Goal: Task Accomplishment & Management: Use online tool/utility

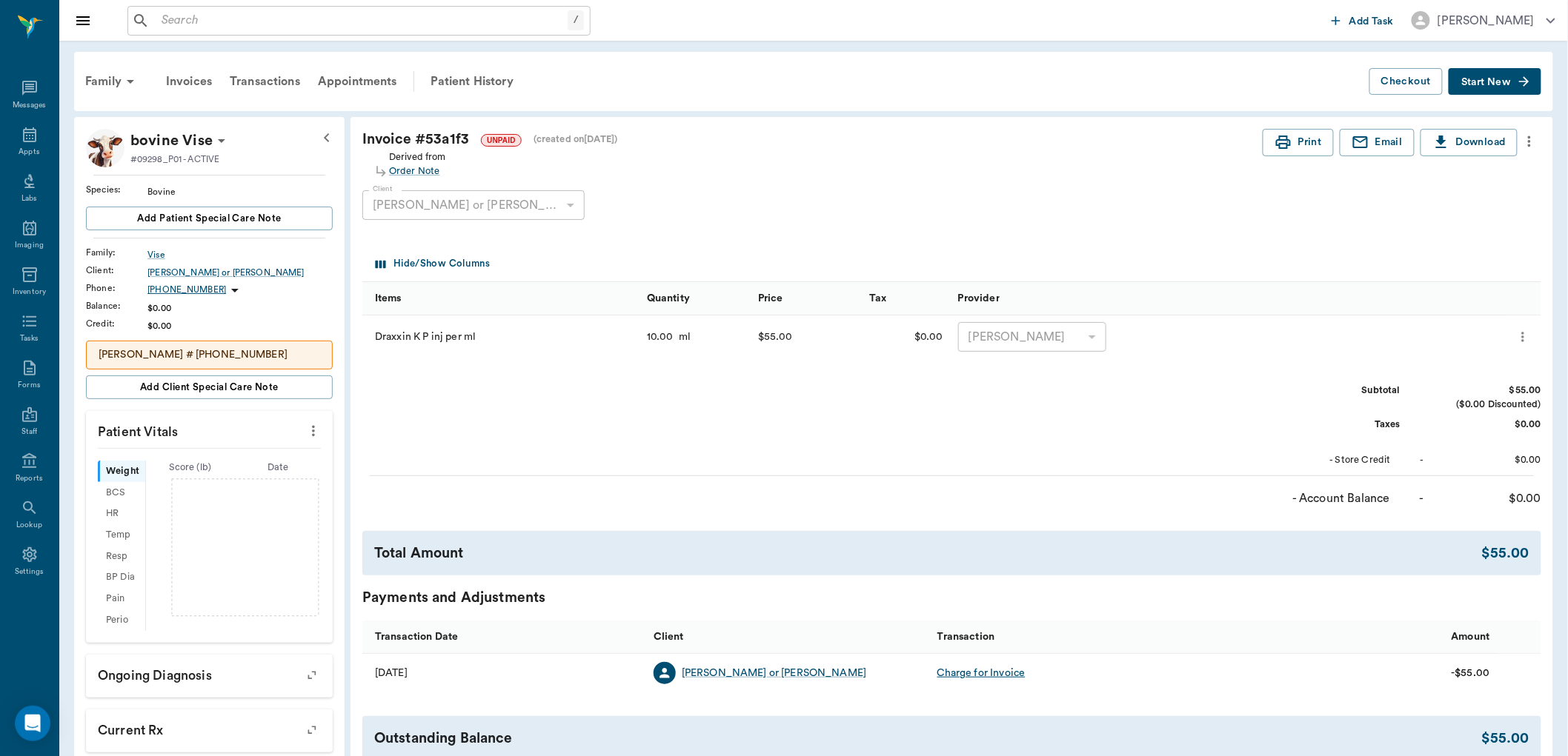
click at [447, 21] on input "text" at bounding box center [362, 20] width 412 height 21
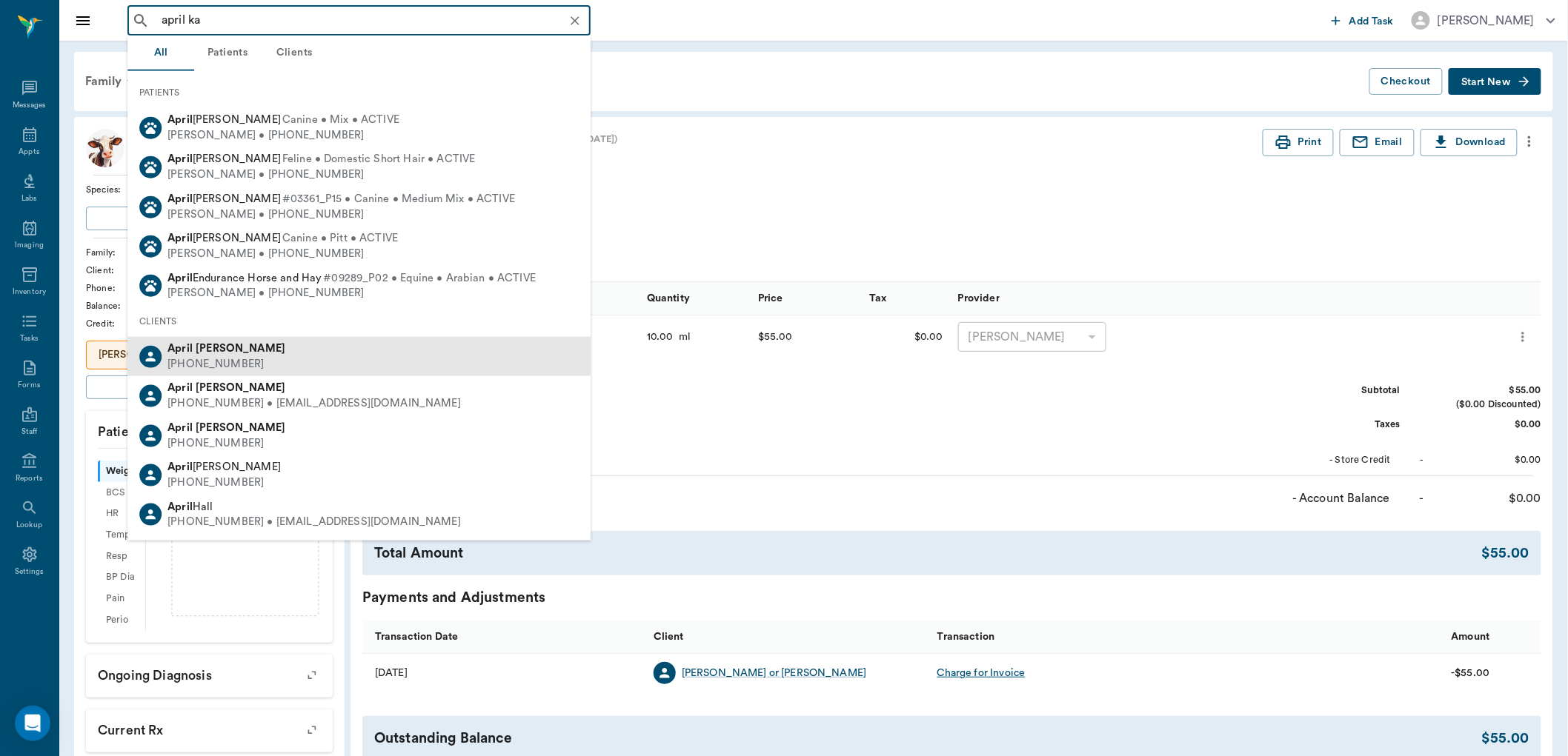
click at [279, 350] on div "[PERSON_NAME] [PHONE_NUMBER]" at bounding box center [359, 356] width 463 height 39
type input "april ka"
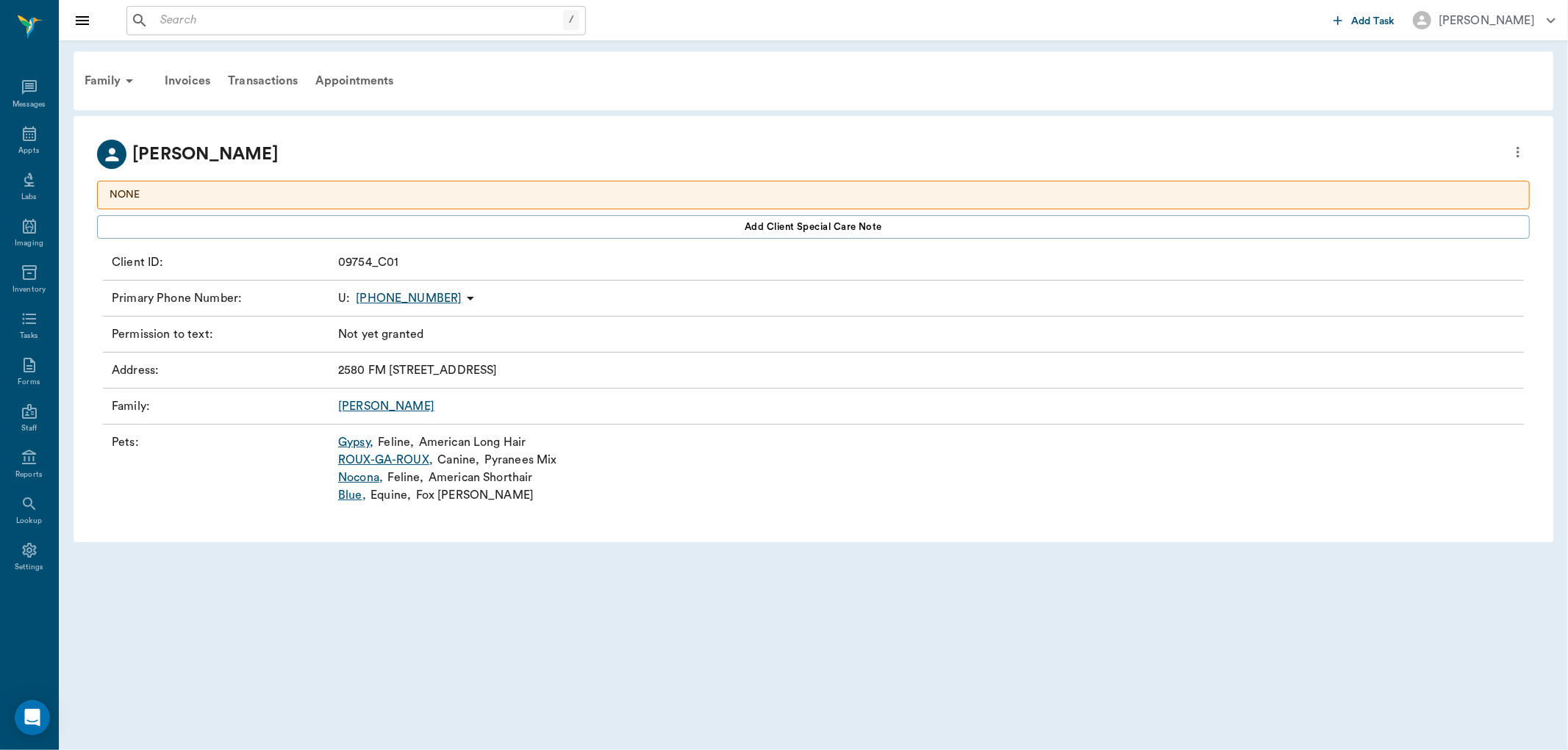
click at [369, 479] on link "Nocona ," at bounding box center [360, 477] width 45 height 17
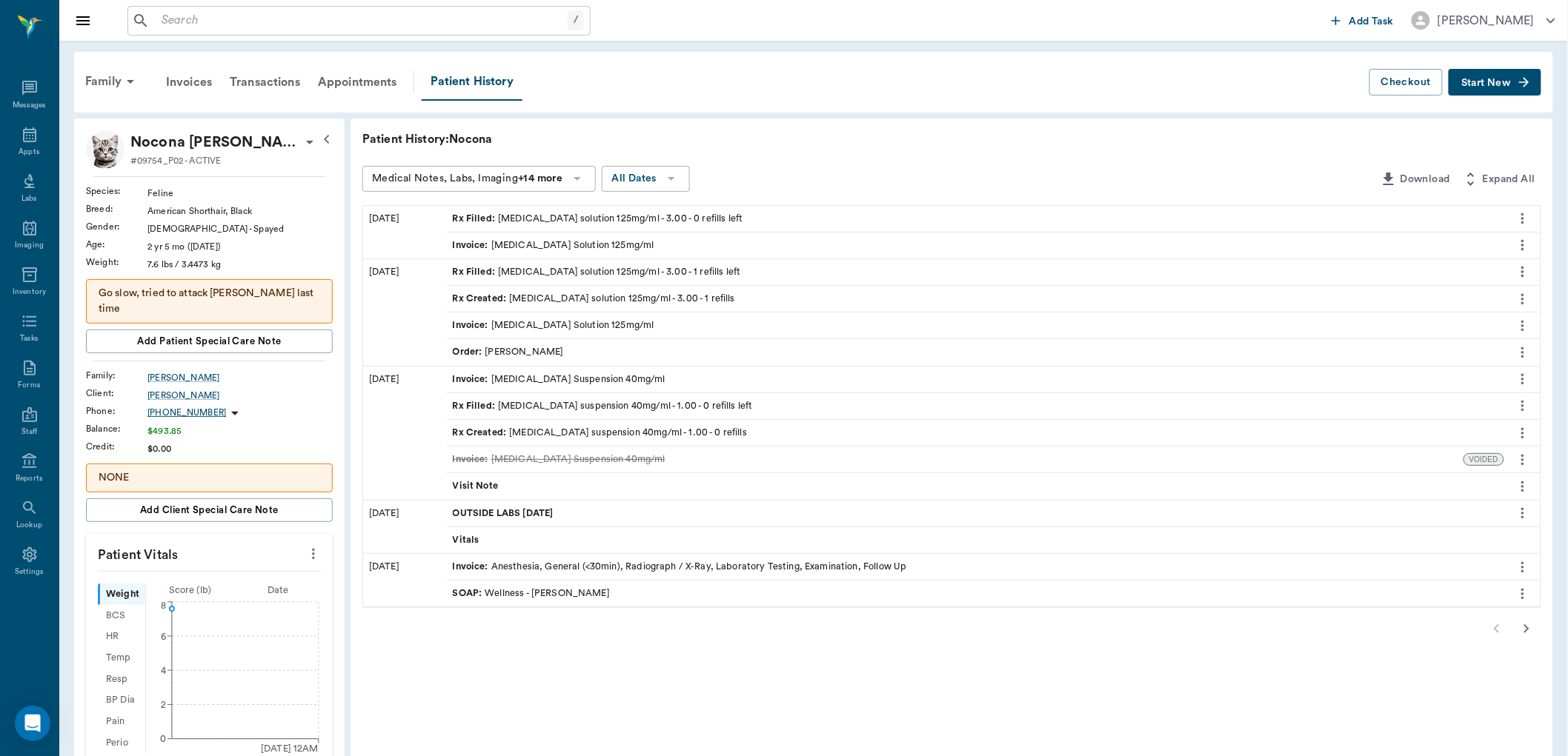
click at [1524, 218] on icon "more" at bounding box center [1523, 219] width 3 height 11
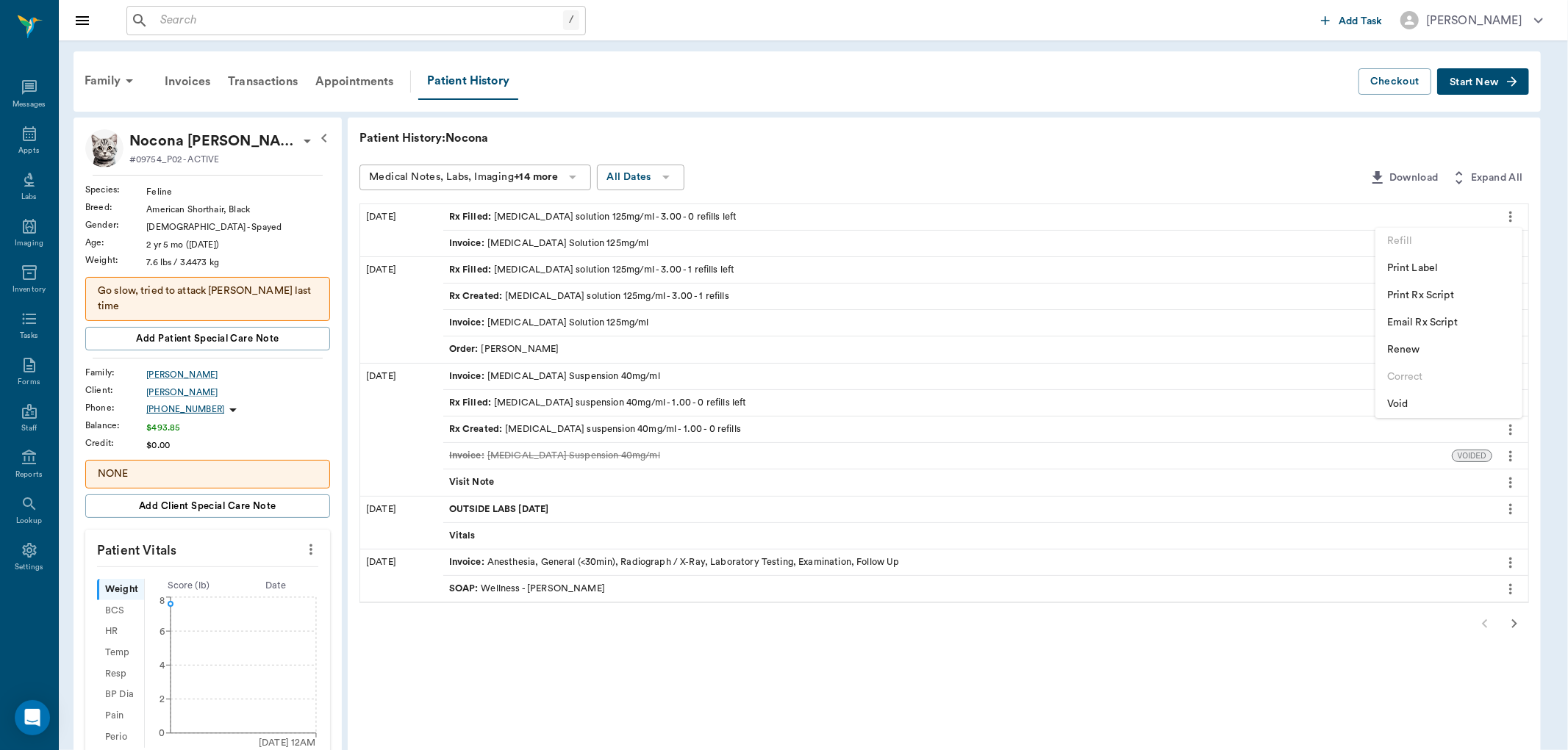
click at [1387, 344] on span "Renew" at bounding box center [1449, 350] width 123 height 16
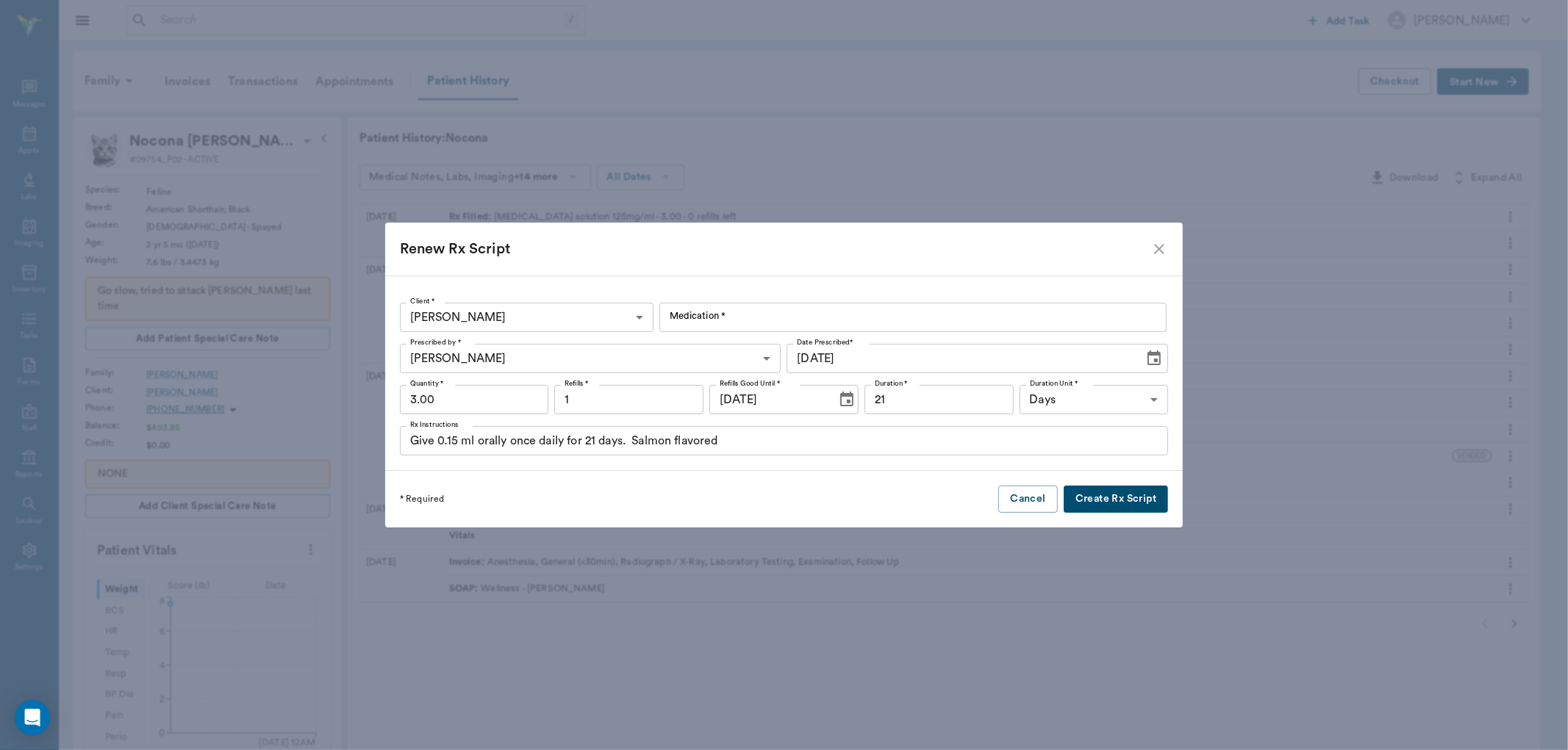
type input "[MEDICAL_DATA] Solution 125mg/ml"
click at [658, 400] on input "1" at bounding box center [629, 400] width 149 height 30
type input "0"
click at [1099, 497] on button "Create Rx Script" at bounding box center [1116, 499] width 104 height 27
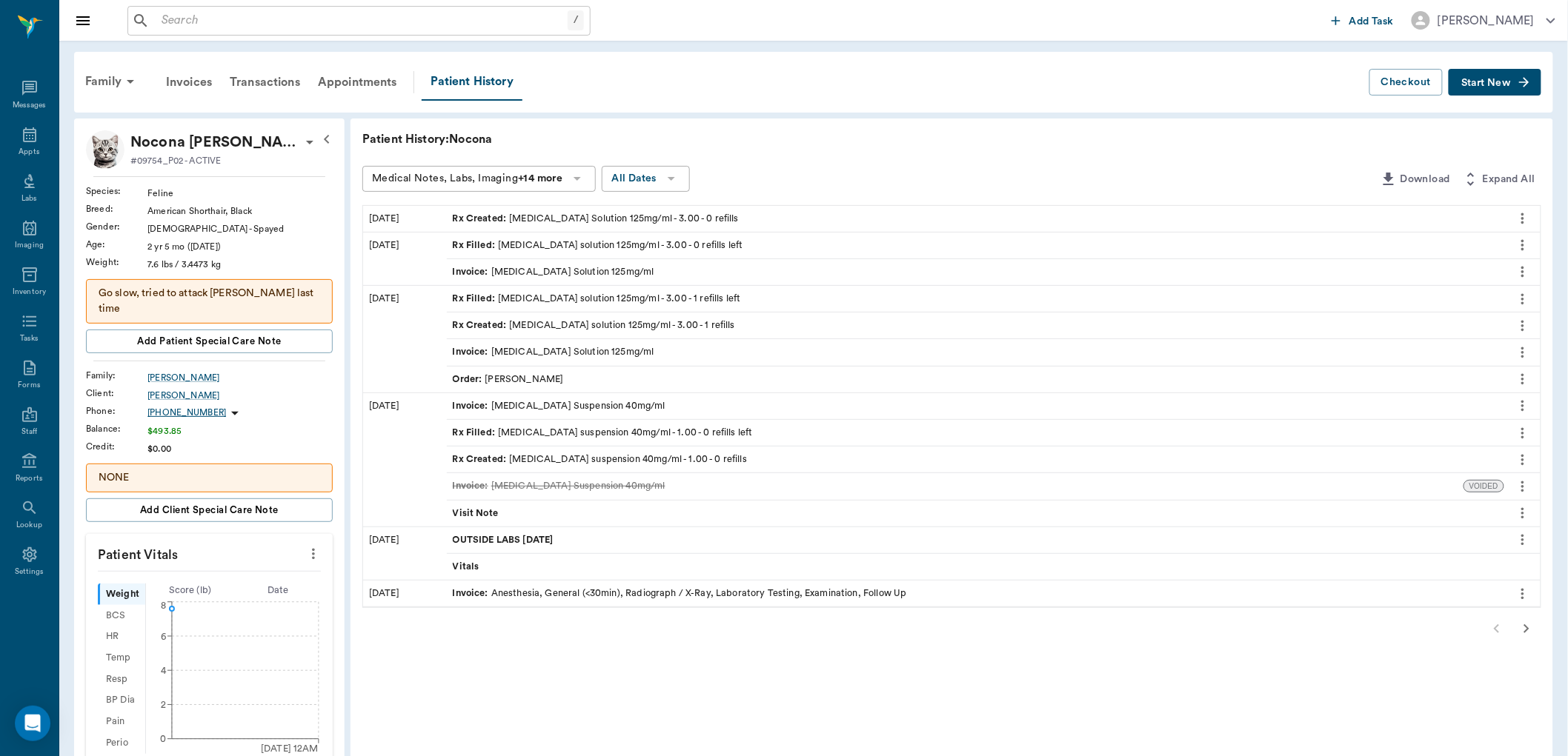
click at [588, 214] on div "Rx Created : [MEDICAL_DATA] Solution 125mg/ml - 3.00 - 0 refills" at bounding box center [595, 219] width 286 height 14
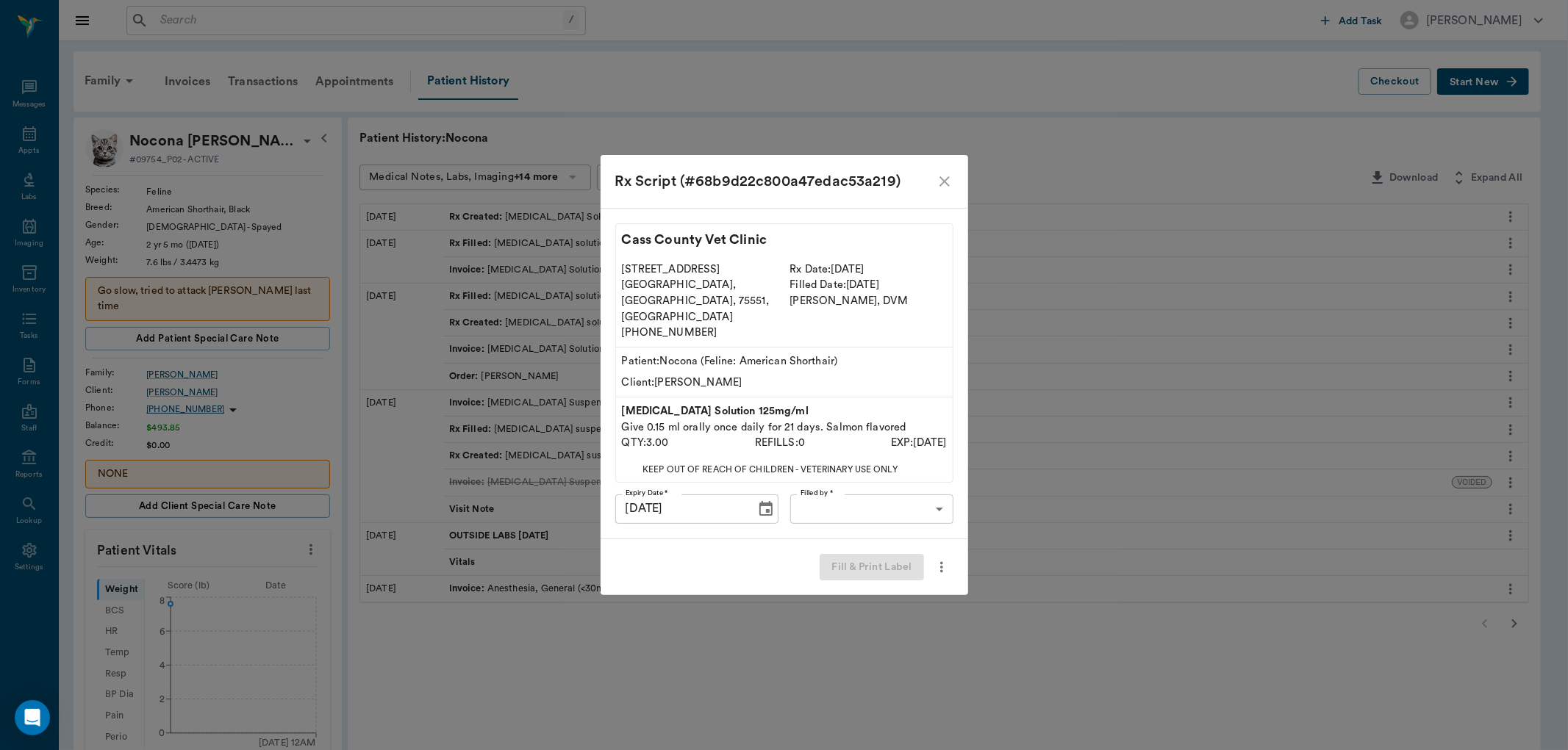
click at [823, 491] on body "/ ​ Add Task [PERSON_NAME] Nectar Messages Appts Labs Imaging Inventory Tasks F…" at bounding box center [784, 608] width 1568 height 1218
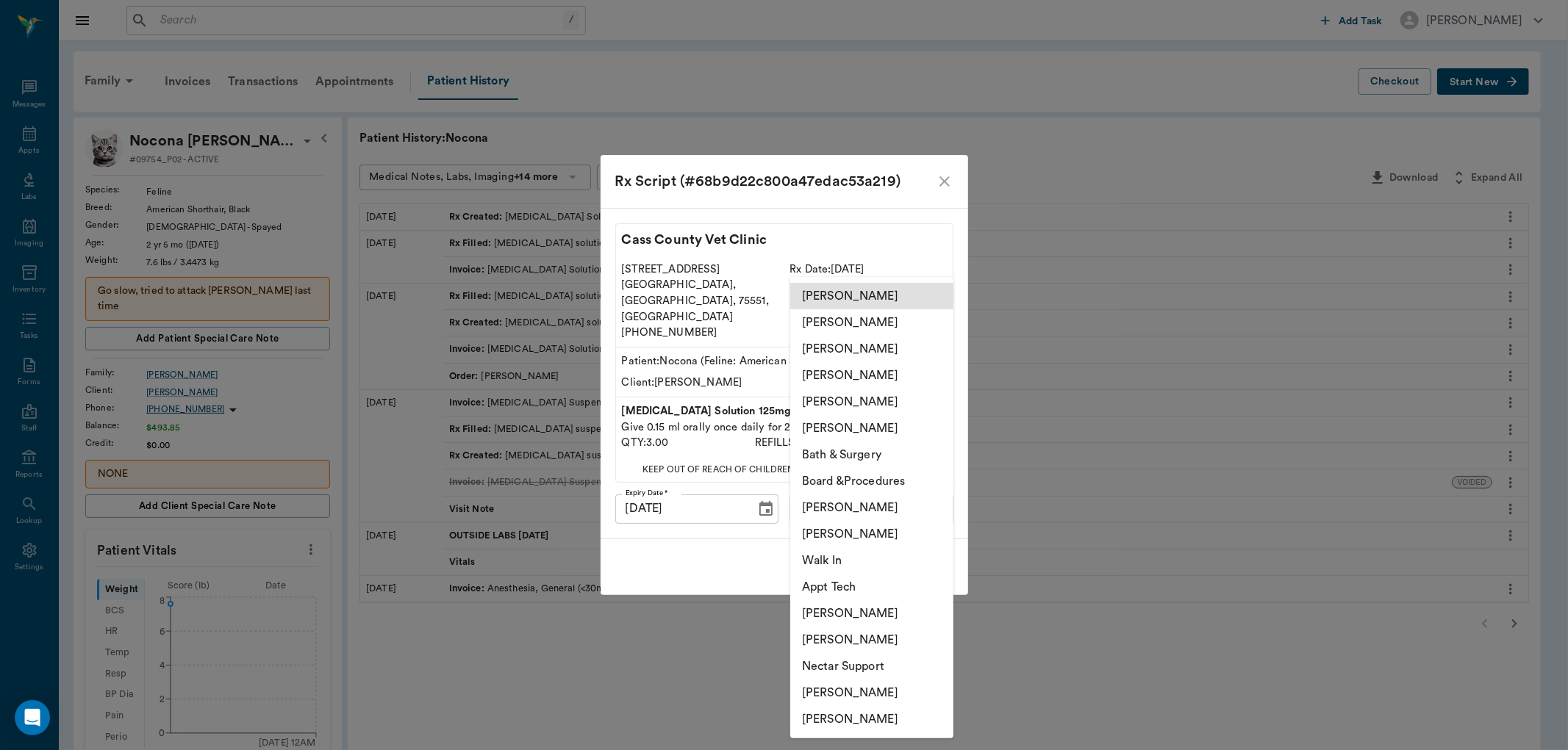
click at [837, 399] on li "[PERSON_NAME]" at bounding box center [871, 402] width 163 height 26
type input "63ec2ece52e12b0ba117cc90"
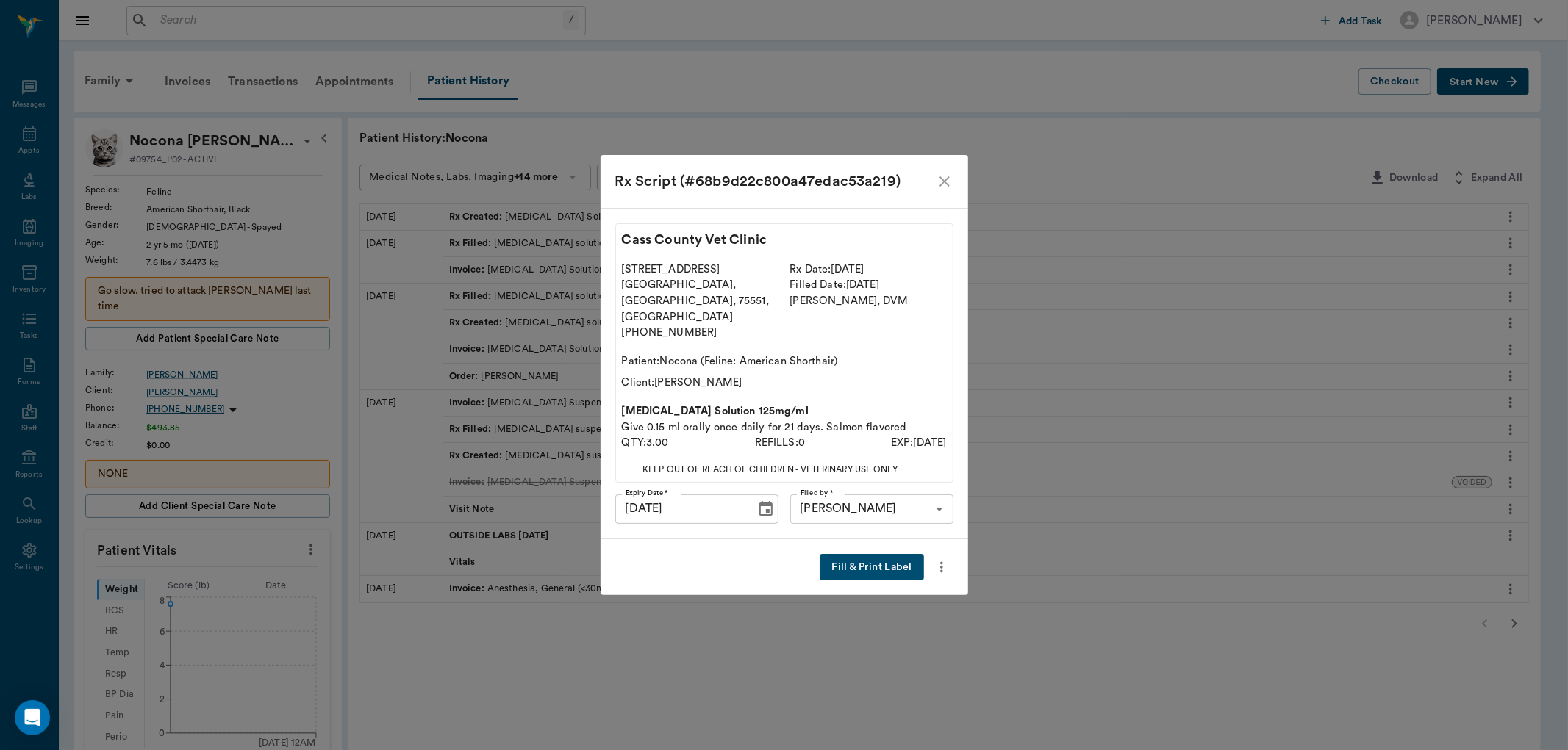
click at [833, 554] on button "Fill & Print Label" at bounding box center [871, 567] width 104 height 27
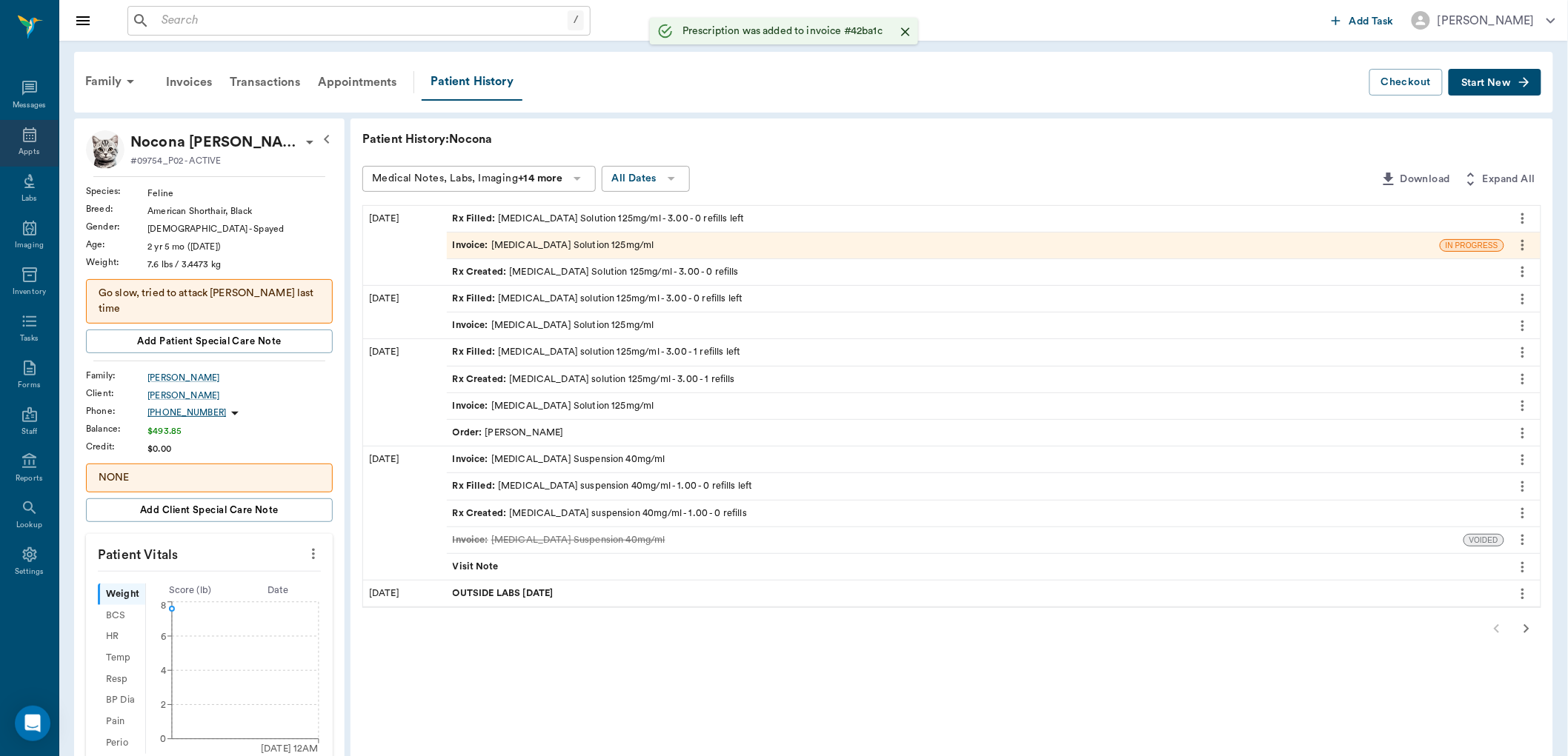
click at [23, 135] on icon at bounding box center [30, 135] width 13 height 15
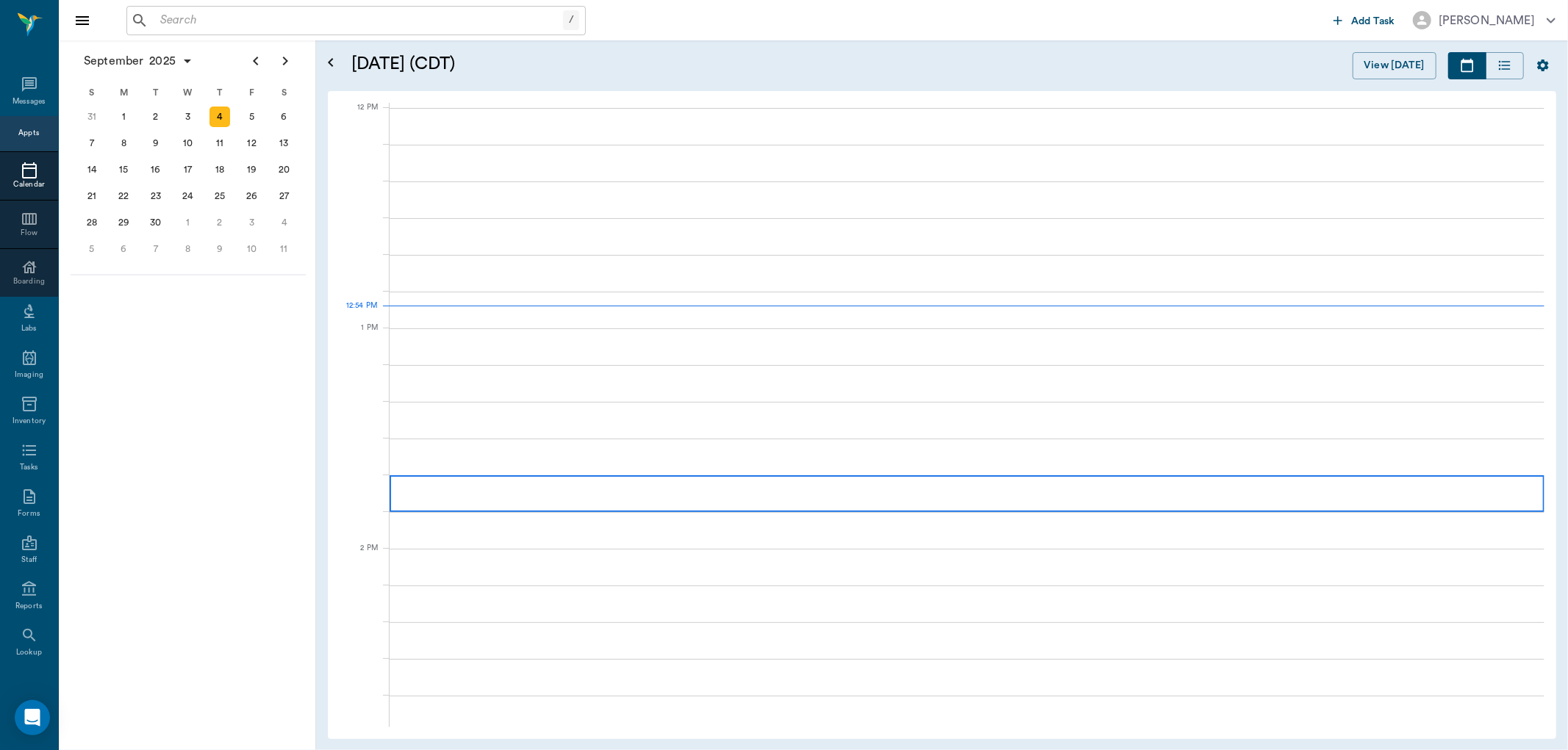
scroll to position [882, 0]
